Goal: Task Accomplishment & Management: Use online tool/utility

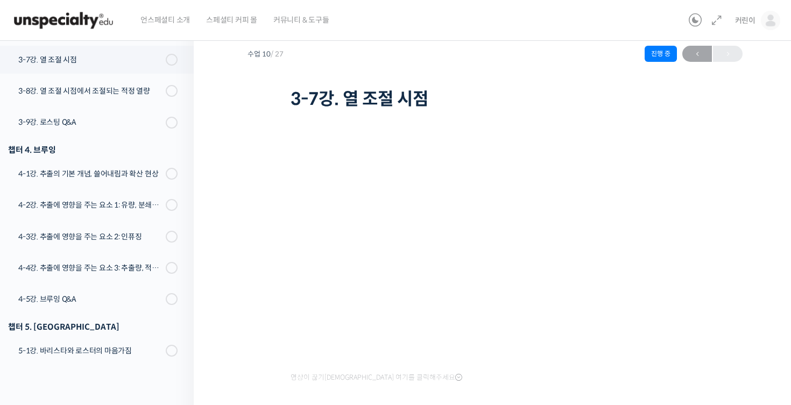
scroll to position [121, 0]
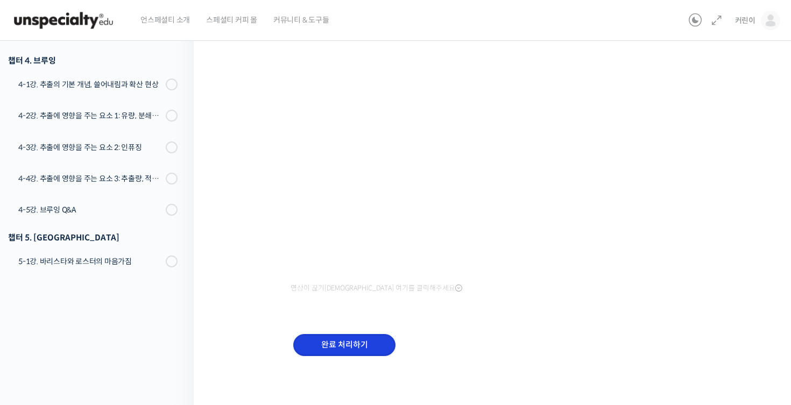
click at [380, 342] on input "완료 처리하기" at bounding box center [344, 345] width 102 height 22
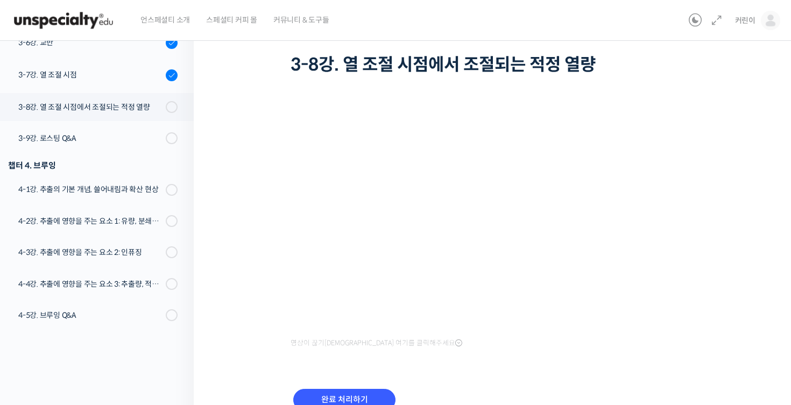
scroll to position [32, 0]
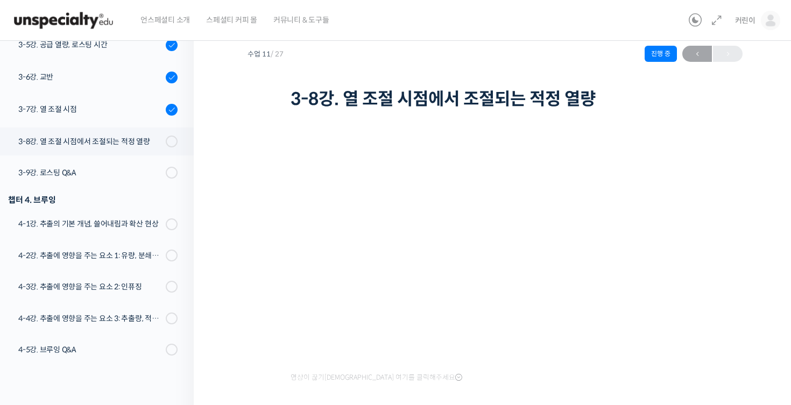
click at [746, 196] on div "바리스타라면 꼭 알아야 할 커피의 기본 – 로스팅부터 에스프레소까지 3-8강. 열 조절 시점에서 조절되는 적정 열량 진행 중 수업 11 / 2…" at bounding box center [495, 248] width 602 height 495
click at [740, 212] on div "바리스타라면 꼭 알아야 할 커피의 기본 – 로스팅부터 에스프레소까지 3-8강. 열 조절 시점에서 조절되는 적정 열량 진행 중 수업 11 / 2…" at bounding box center [494, 245] width 495 height 457
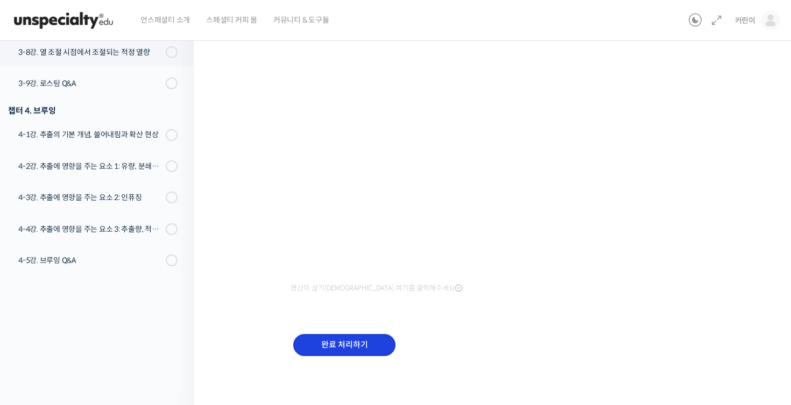
click at [341, 342] on input "완료 처리하기" at bounding box center [344, 345] width 102 height 22
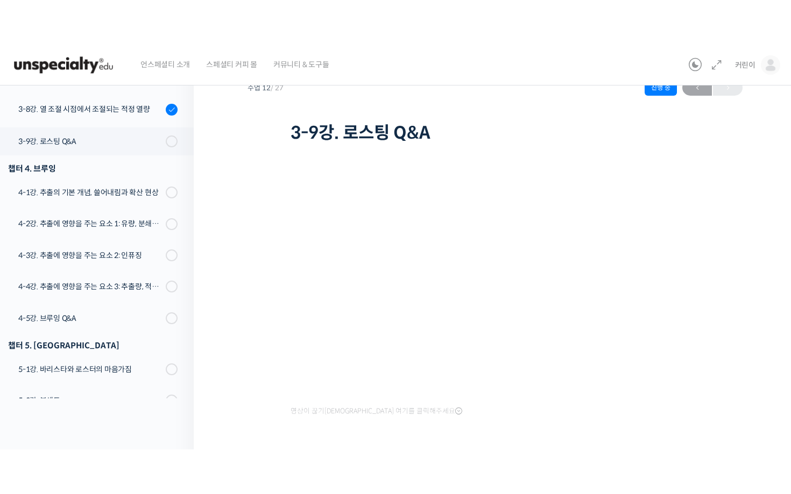
scroll to position [32, 0]
